Goal: Information Seeking & Learning: Learn about a topic

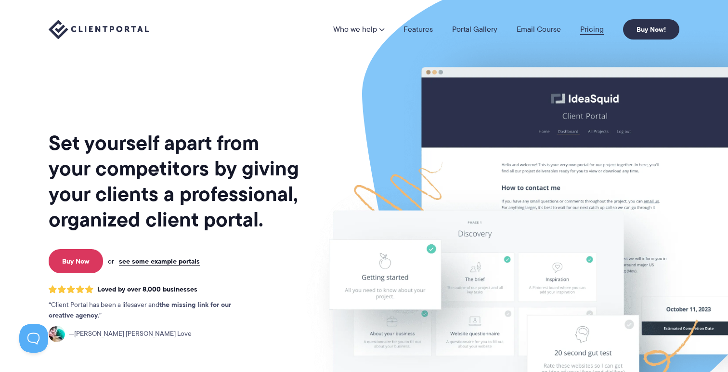
click at [588, 31] on link "Pricing" at bounding box center [592, 30] width 24 height 8
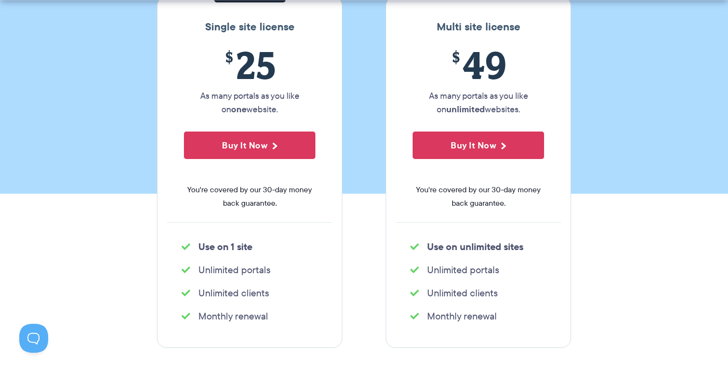
scroll to position [196, 0]
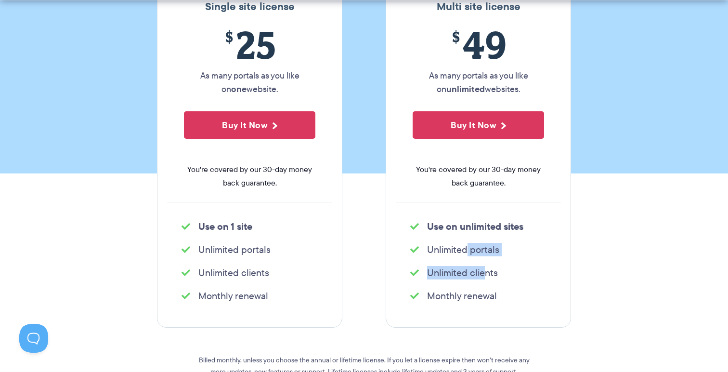
drag, startPoint x: 459, startPoint y: 251, endPoint x: 480, endPoint y: 274, distance: 30.4
click at [480, 274] on div "Multi site license $ 49 As many portals as you like on unlimited websites. Buy …" at bounding box center [478, 152] width 185 height 352
click at [480, 274] on li "Unlimited clients" at bounding box center [478, 272] width 136 height 13
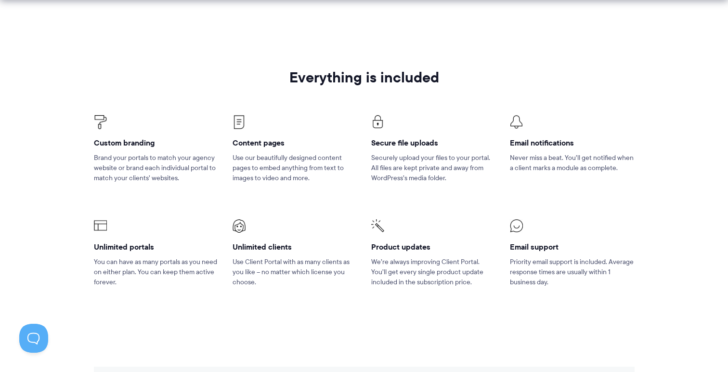
scroll to position [0, 0]
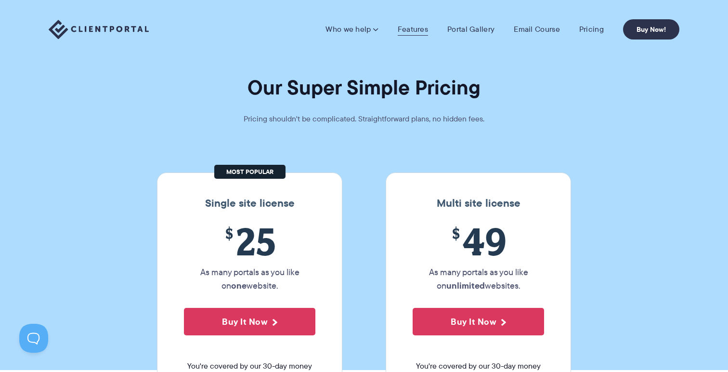
click at [416, 30] on link "Features" at bounding box center [413, 30] width 30 height 10
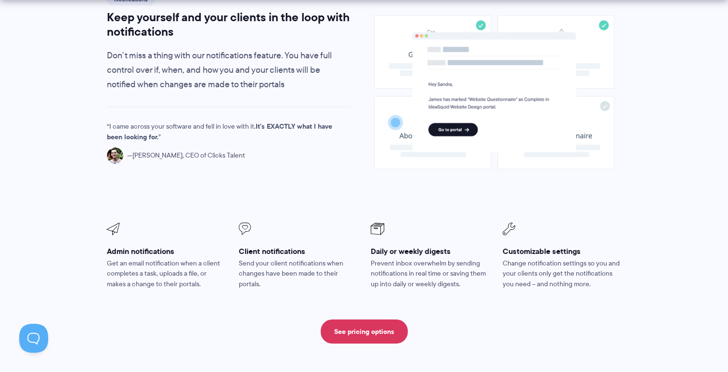
scroll to position [752, 0]
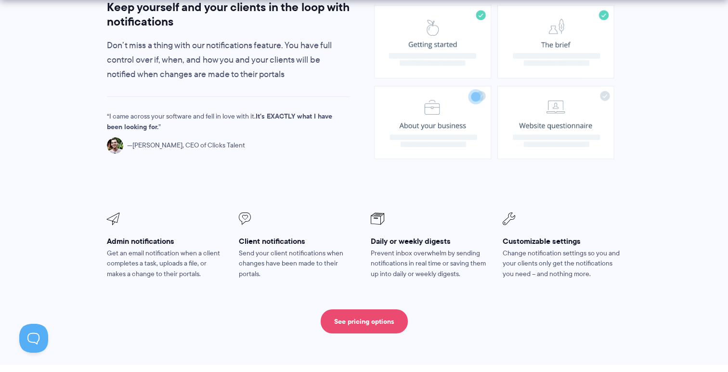
click at [359, 309] on link "See pricing options" at bounding box center [364, 321] width 87 height 24
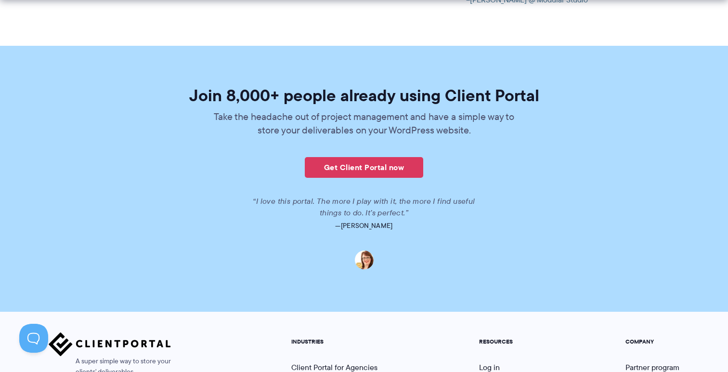
scroll to position [2420, 0]
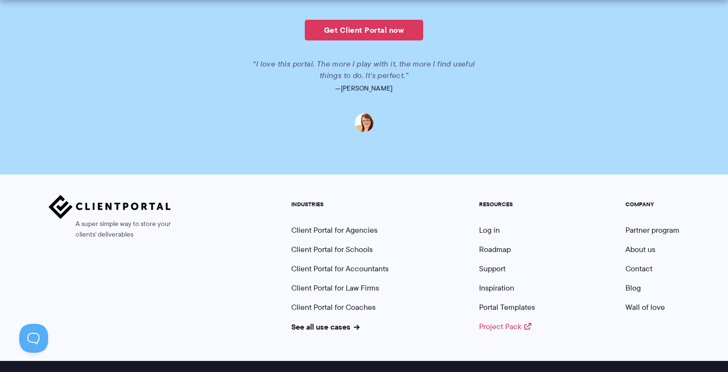
click at [498, 321] on link "Project Pack" at bounding box center [505, 326] width 52 height 11
click at [502, 301] on link "Portal Templates" at bounding box center [507, 306] width 56 height 11
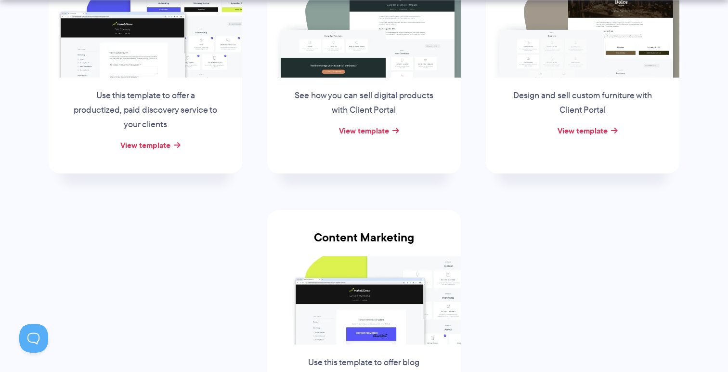
scroll to position [351, 0]
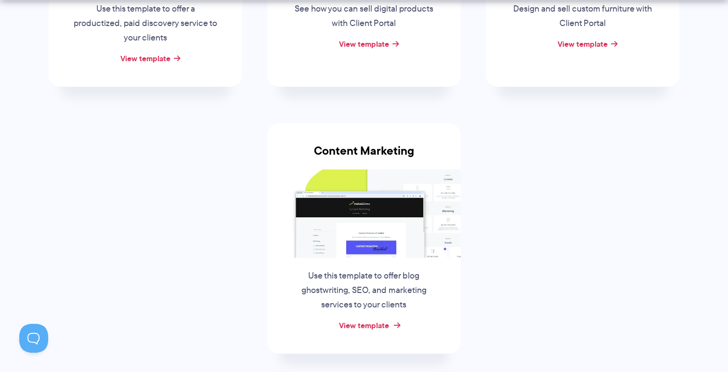
click at [381, 327] on link "View template" at bounding box center [364, 325] width 50 height 12
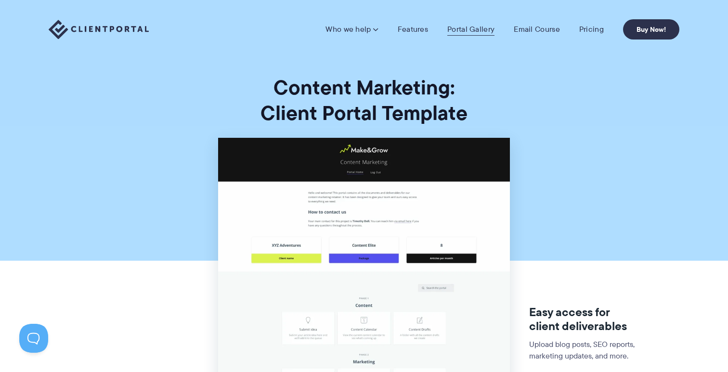
click at [469, 30] on link "Portal Gallery" at bounding box center [470, 30] width 47 height 10
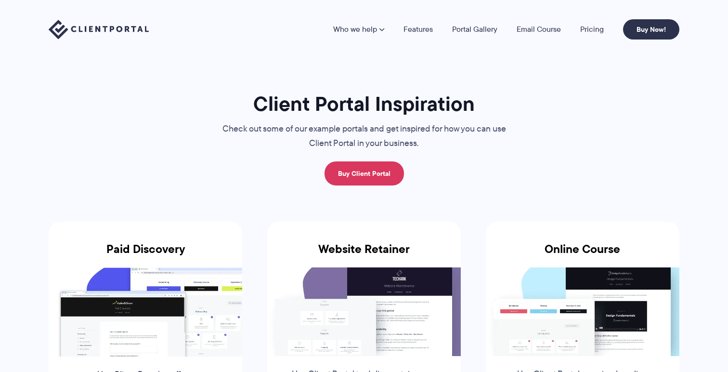
click at [354, 275] on img at bounding box center [364, 311] width 194 height 89
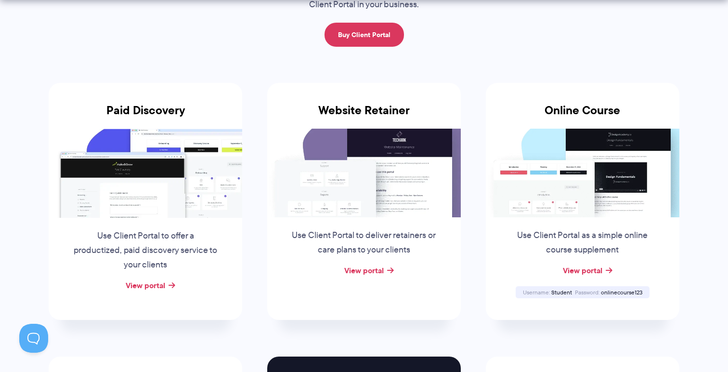
scroll to position [166, 0]
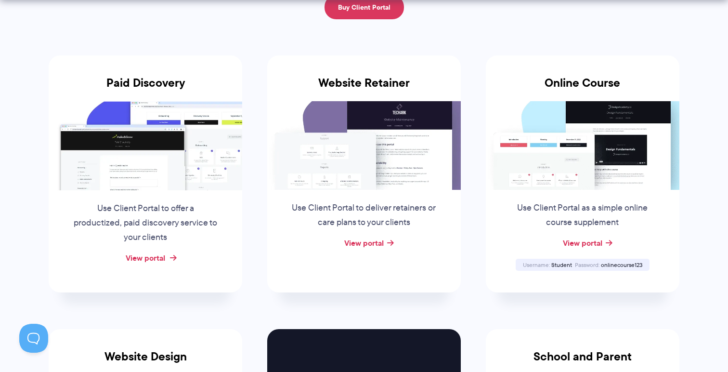
click at [144, 257] on link "View portal" at bounding box center [145, 258] width 39 height 12
